Goal: Task Accomplishment & Management: Manage account settings

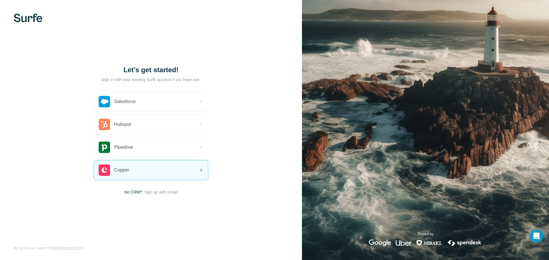
click at [168, 167] on div "Copper" at bounding box center [151, 170] width 114 height 19
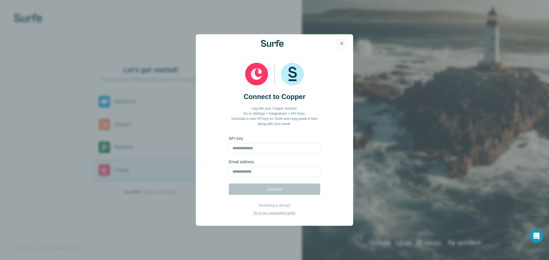
click at [342, 42] on icon "button" at bounding box center [342, 44] width 6 height 6
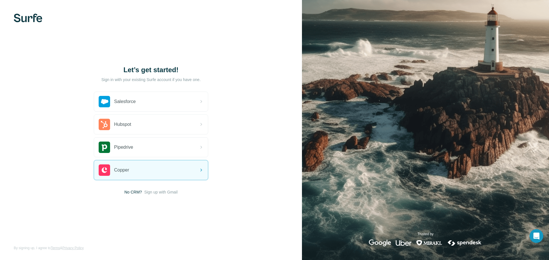
click at [35, 19] on img at bounding box center [28, 18] width 29 height 9
click at [153, 192] on span "Sign up with Gmail" at bounding box center [160, 192] width 33 height 6
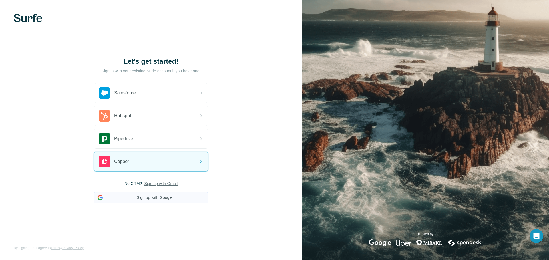
click at [153, 197] on button "Sign up with Google" at bounding box center [151, 197] width 114 height 11
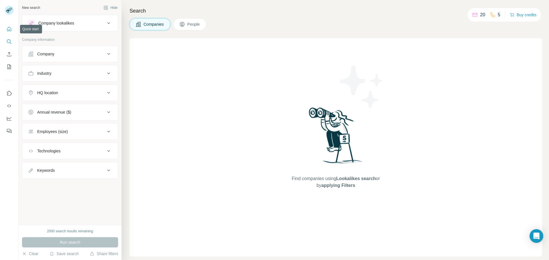
click at [8, 27] on icon "Quick start" at bounding box center [9, 29] width 6 height 6
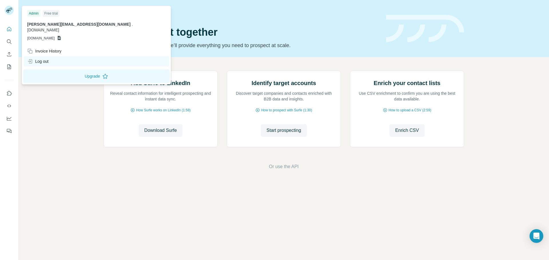
click at [45, 59] on div "Log out" at bounding box center [37, 62] width 21 height 6
